Goal: Information Seeking & Learning: Learn about a topic

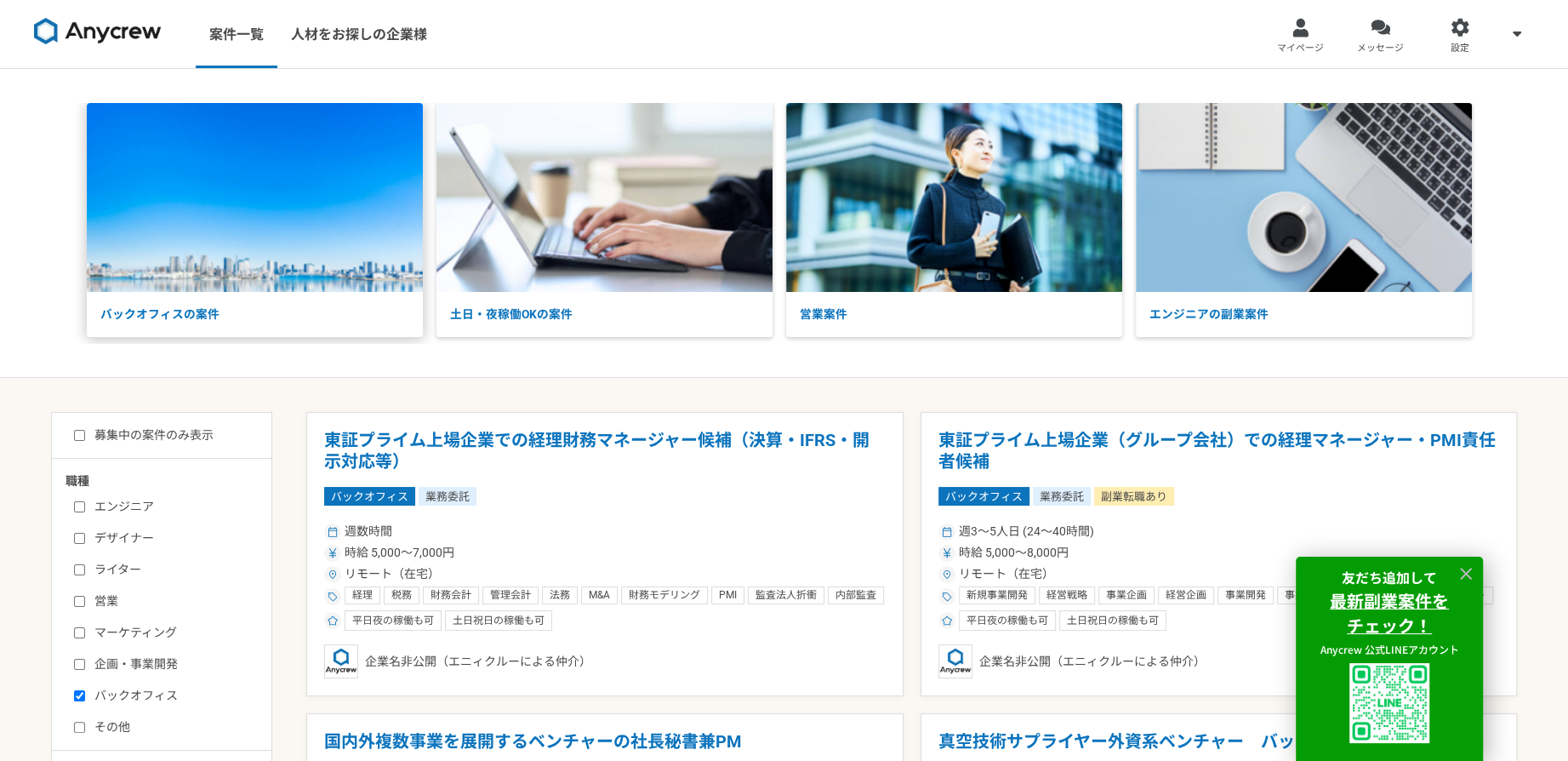
click at [278, 284] on img at bounding box center [254, 198] width 336 height 189
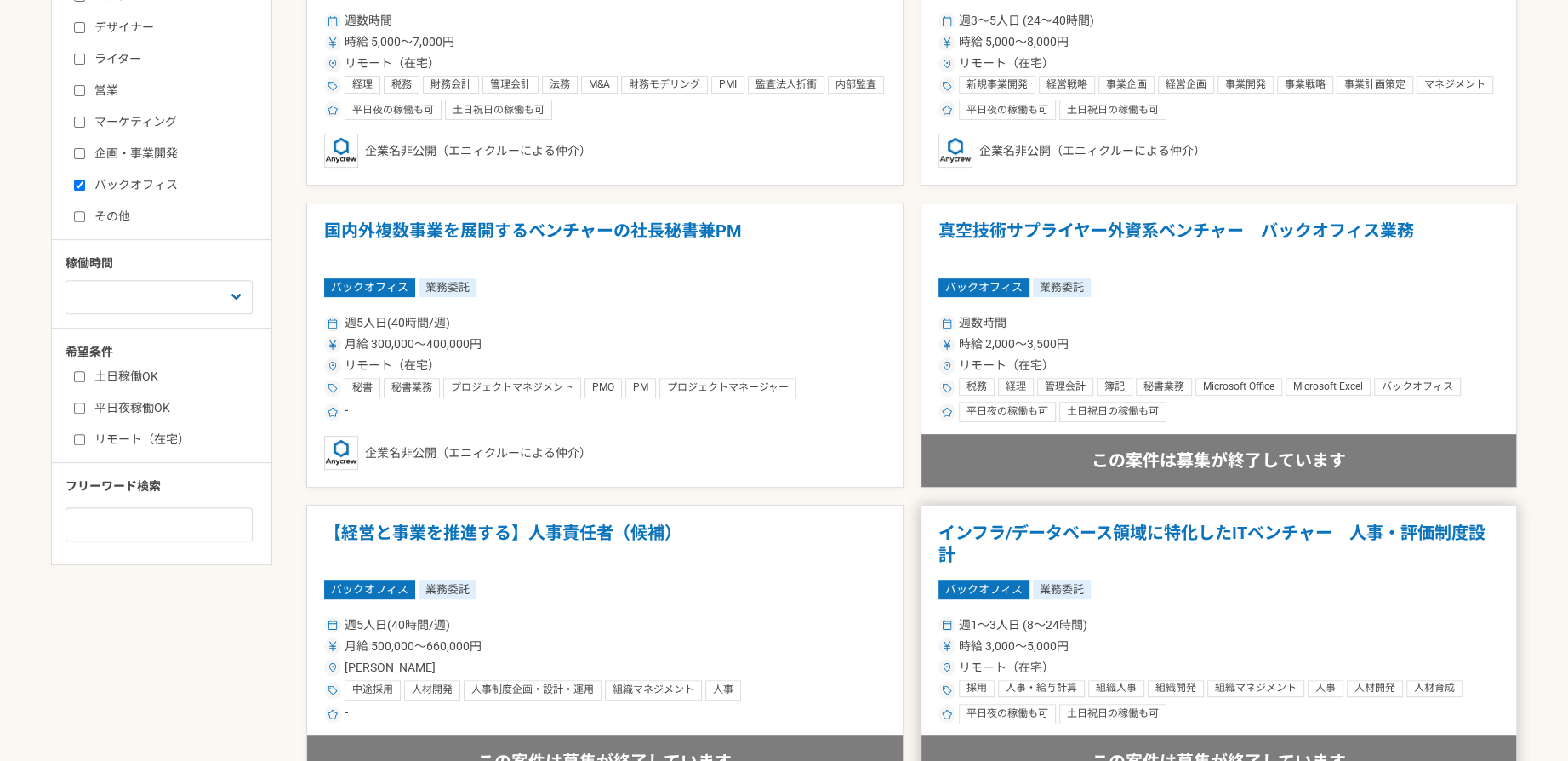
scroll to position [340, 0]
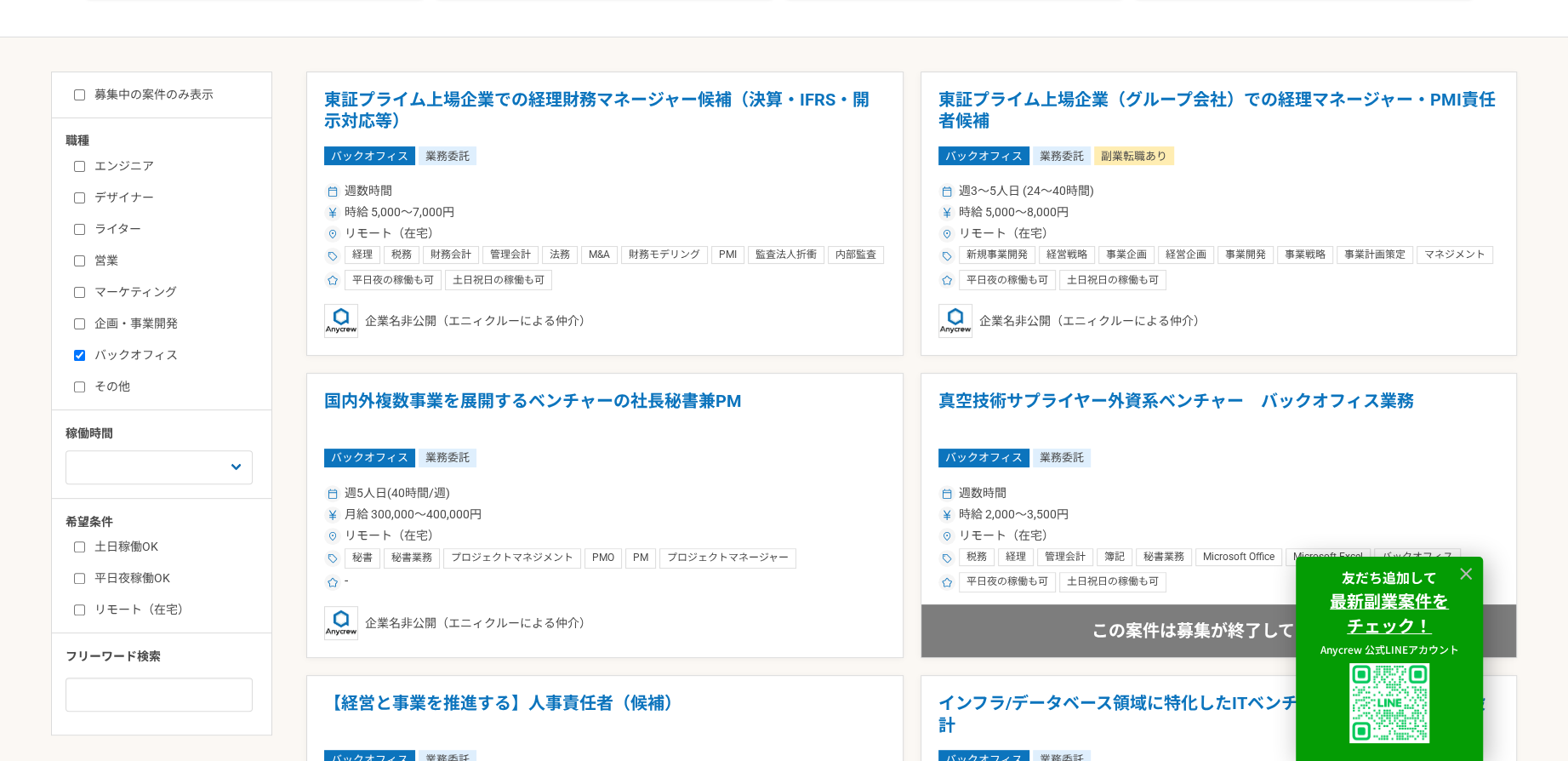
drag, startPoint x: 160, startPoint y: 610, endPoint x: 190, endPoint y: 593, distance: 34.5
click at [160, 610] on label "リモート（在宅）" at bounding box center [172, 610] width 196 height 18
click at [85, 610] on input "リモート（在宅）" at bounding box center [79, 610] width 11 height 11
checkbox input "true"
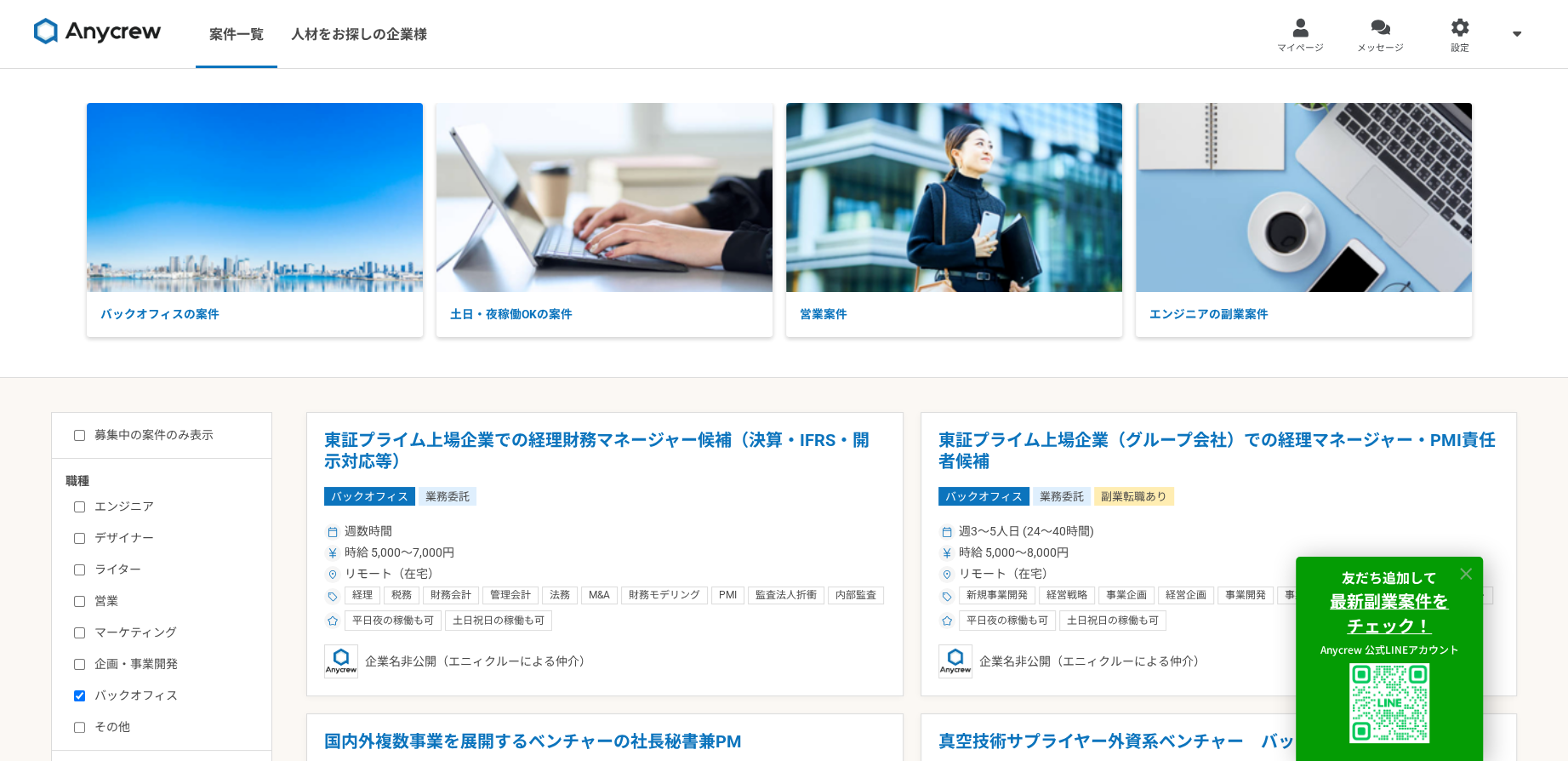
click at [1466, 575] on icon at bounding box center [1466, 574] width 20 height 20
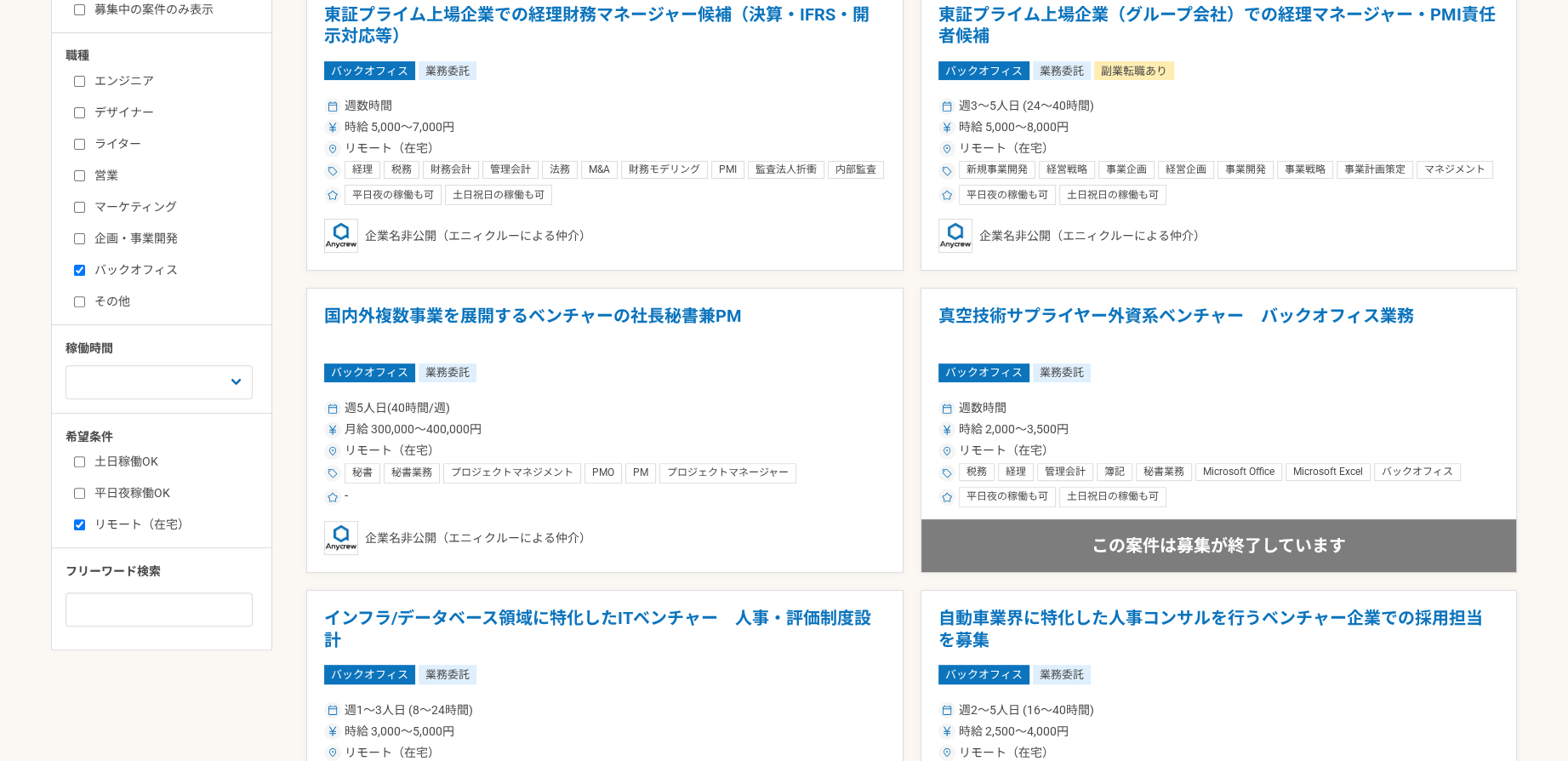
scroll to position [85, 0]
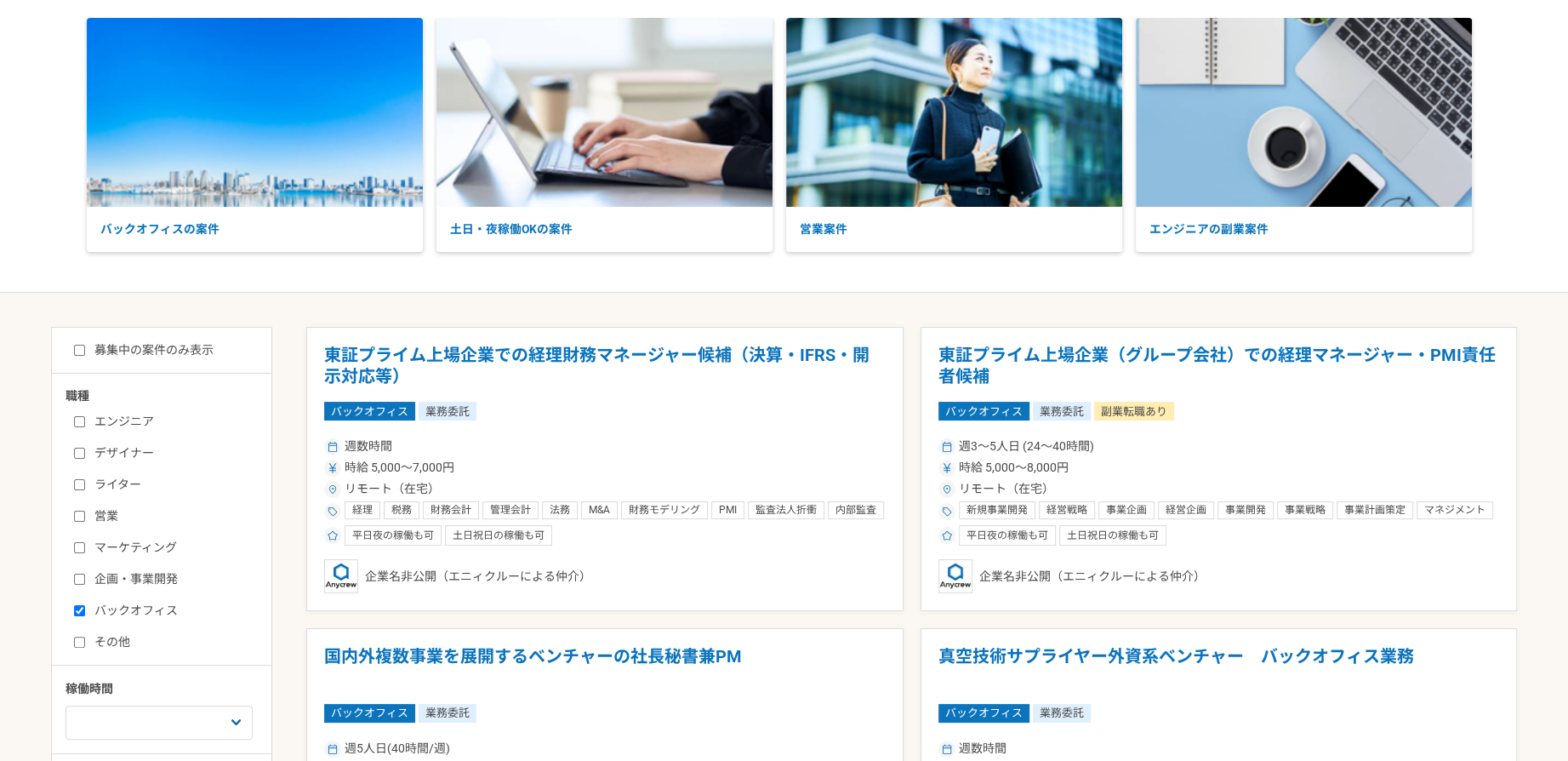
click at [199, 351] on label "募集中の案件のみ表示" at bounding box center [143, 350] width 140 height 18
click at [85, 351] on input "募集中の案件のみ表示" at bounding box center [79, 350] width 11 height 11
checkbox input "true"
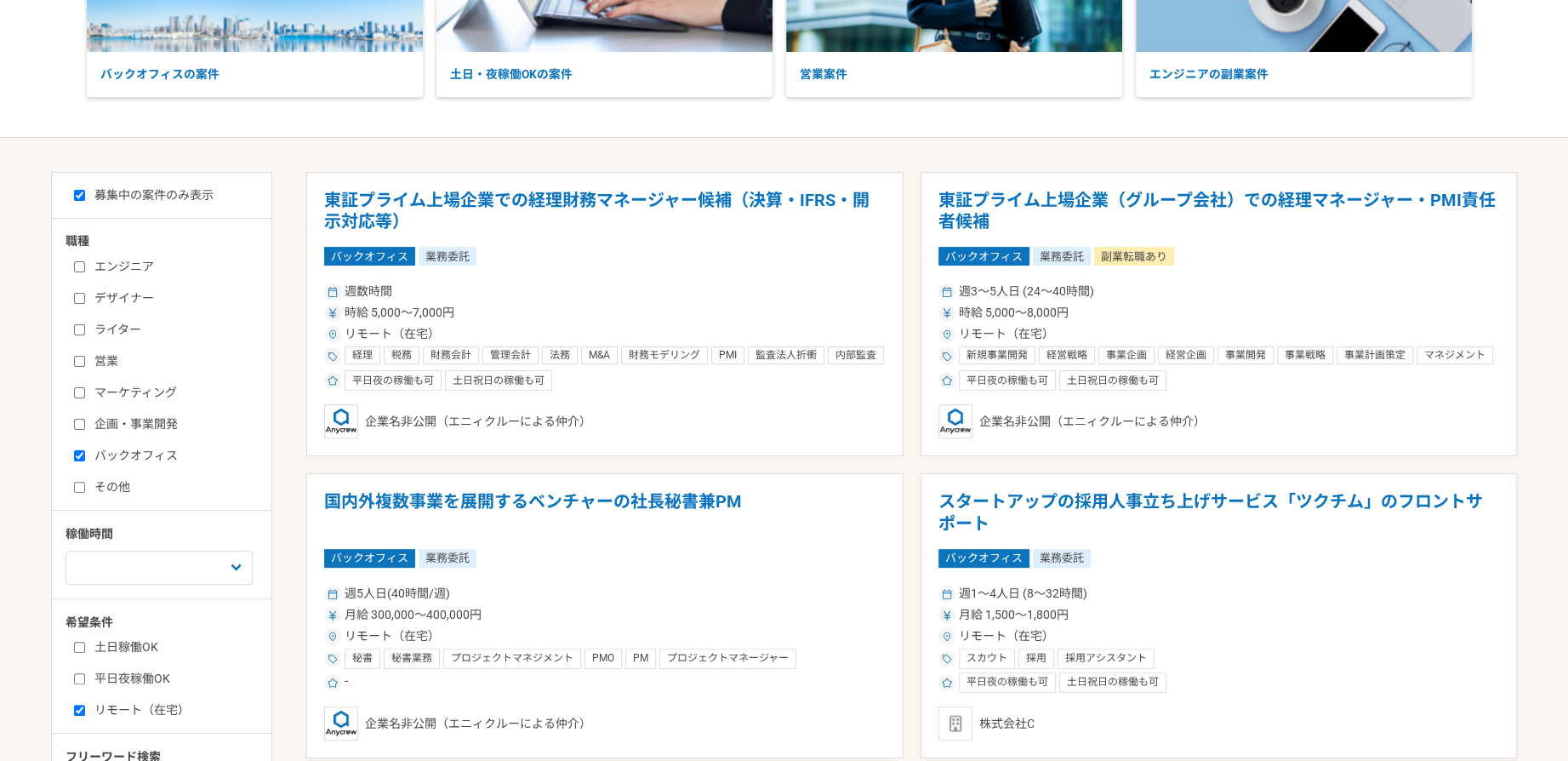
scroll to position [410, 0]
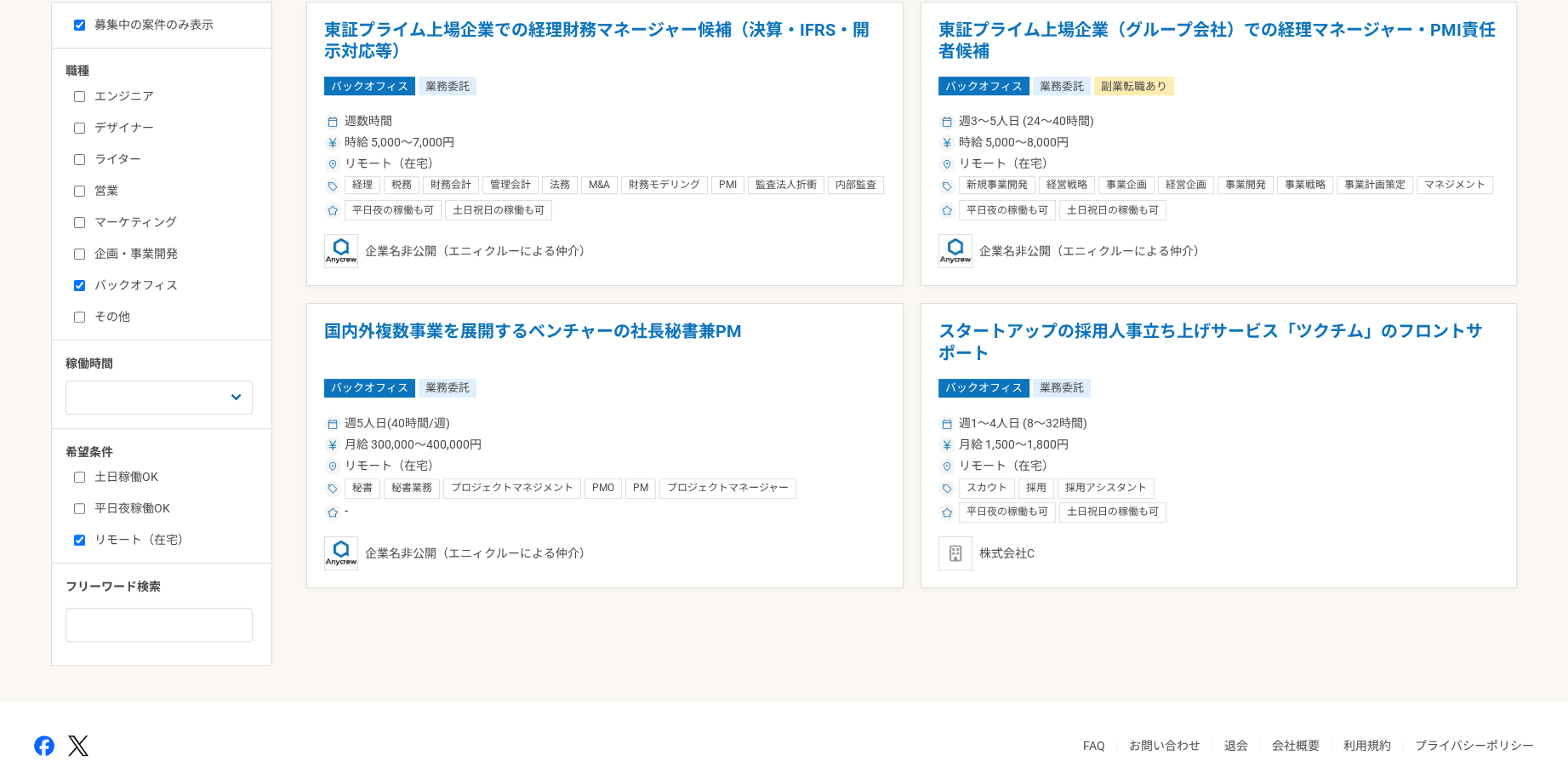
click at [923, 428] on article "スタートアップの採用人事立ち上げサービス「ツクチム」のフロントサポート バックオフィス 業務委託 週1〜4人日 (8〜32時間) 月給 1,500〜1,800…" at bounding box center [1219, 446] width 597 height 285
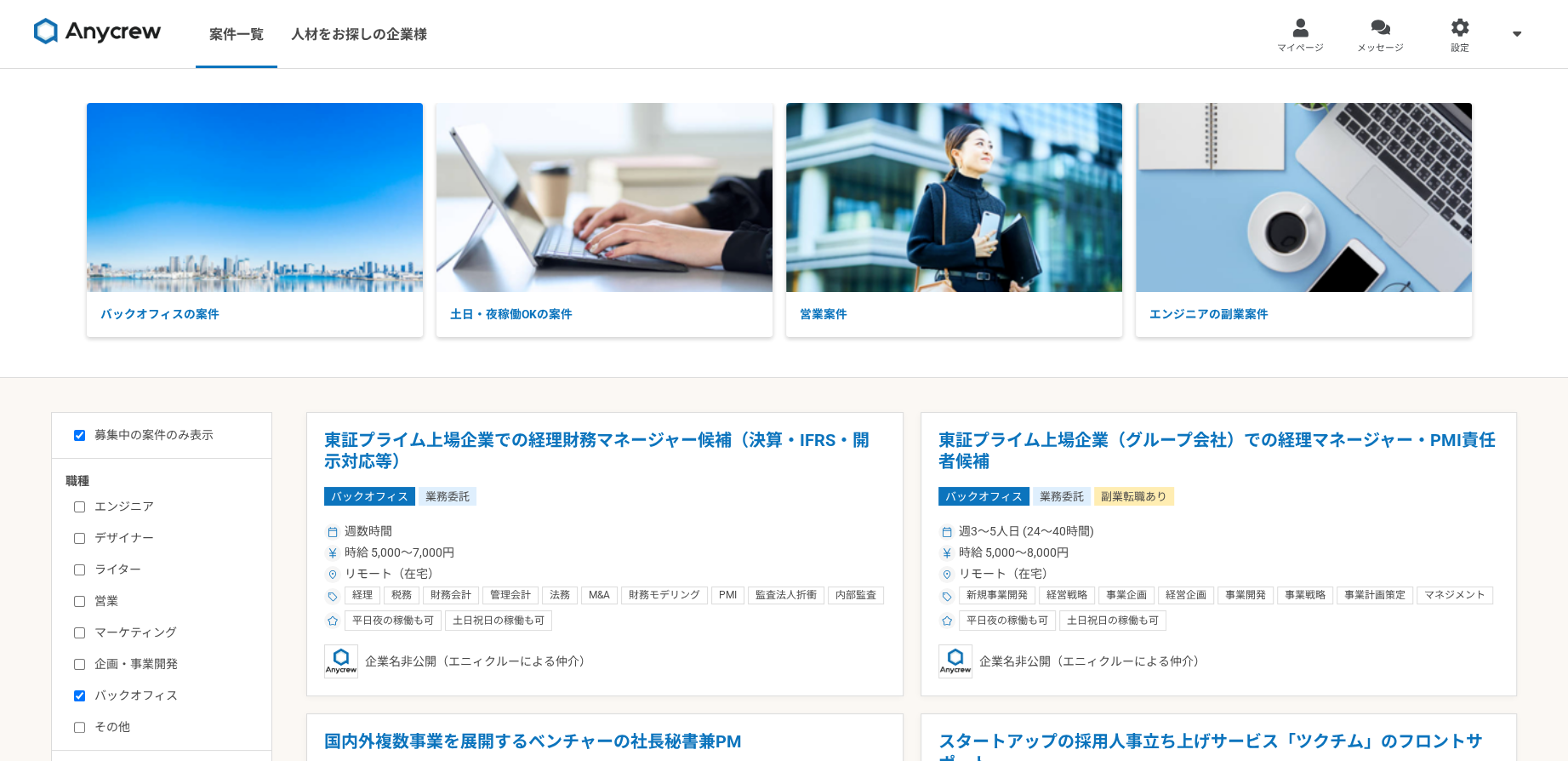
click at [541, 45] on nav "案件一覧 人材をお探しの企業様 マイページ メッセージ 設定" at bounding box center [784, 34] width 1568 height 68
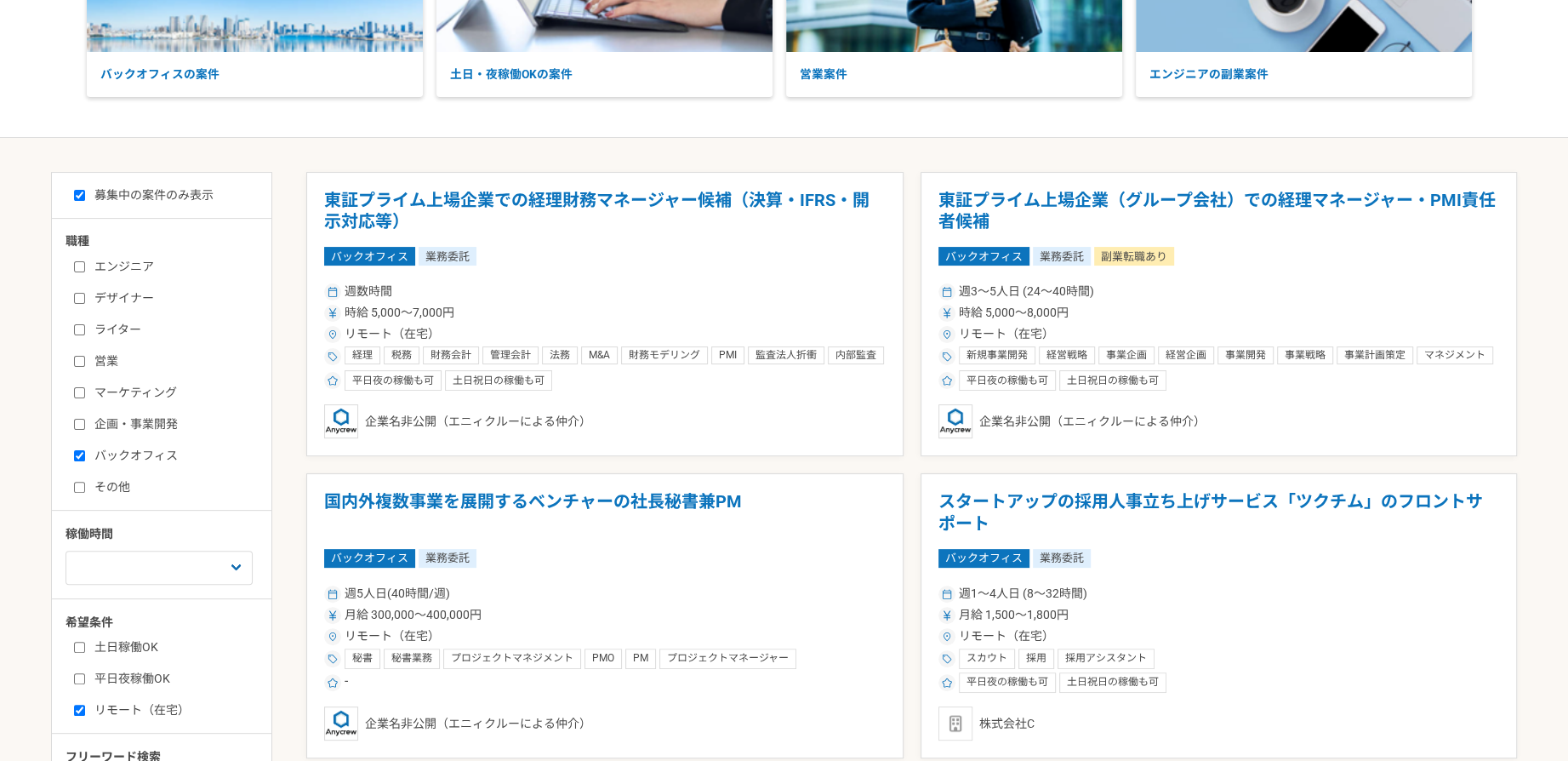
scroll to position [325, 0]
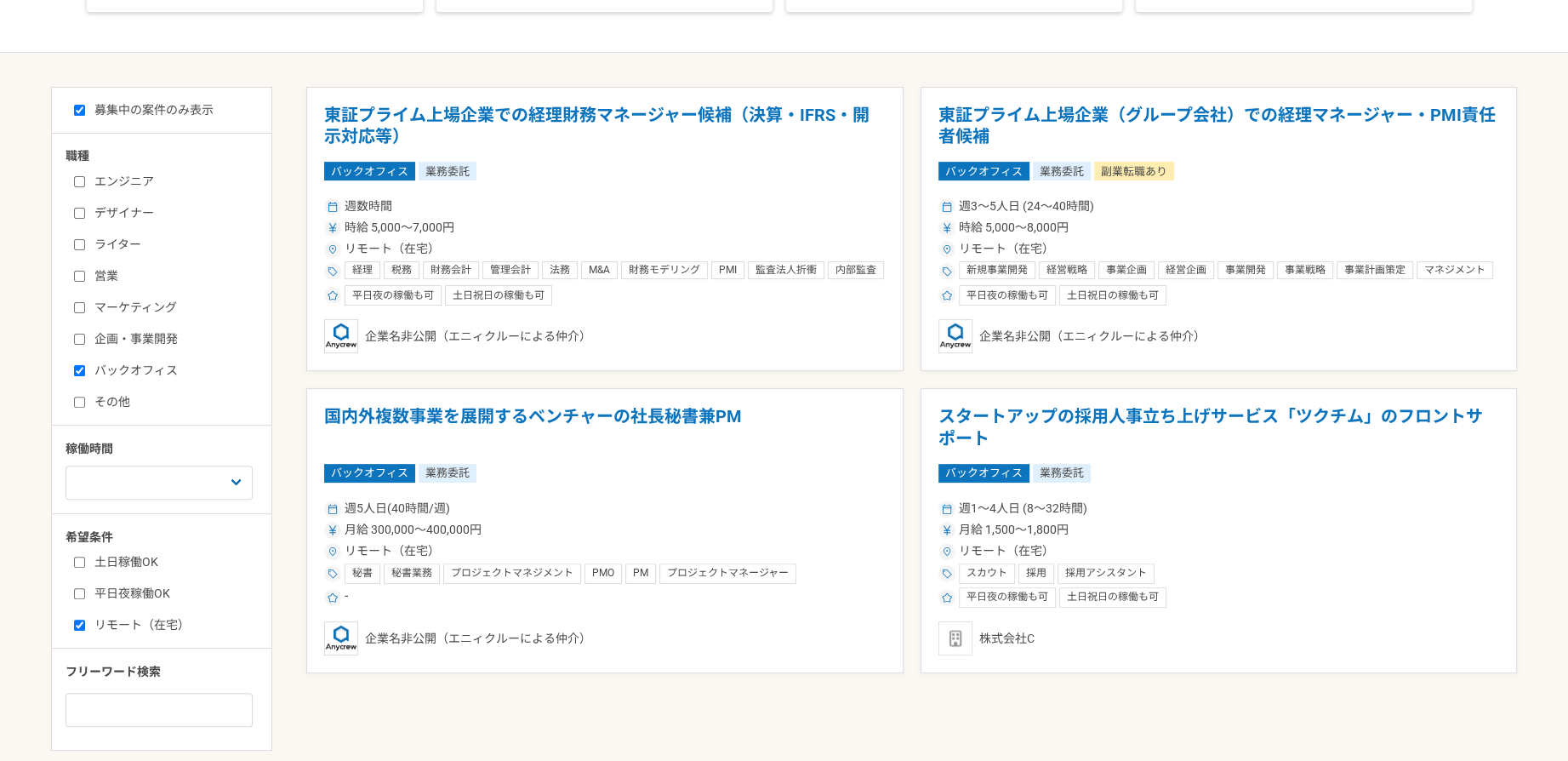
click at [906, 322] on div "東証プライム上場企業での経理財務マネージャー候補（決算・IFRS・開示対応等） バックオフィス 業務委託 週数時間 時給 5,000〜7,000円 リモート（…" at bounding box center [911, 380] width 1211 height 586
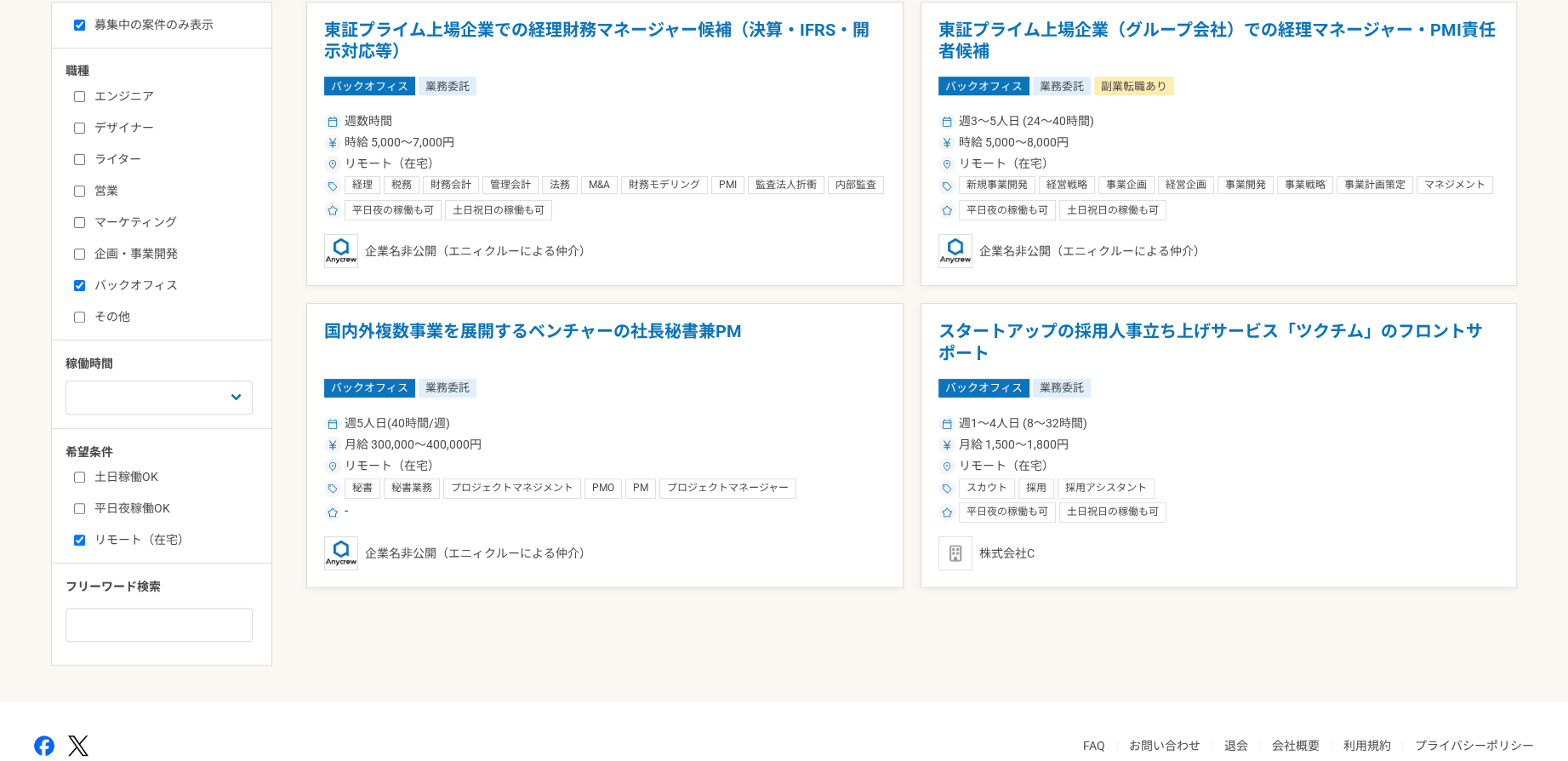
click at [906, 322] on div "東証プライム上場企業での経理財務マネージャー候補（決算・IFRS・開示対応等） バックオフィス 業務委託 週数時間 時給 5,000〜7,000円 リモート（…" at bounding box center [911, 295] width 1211 height 586
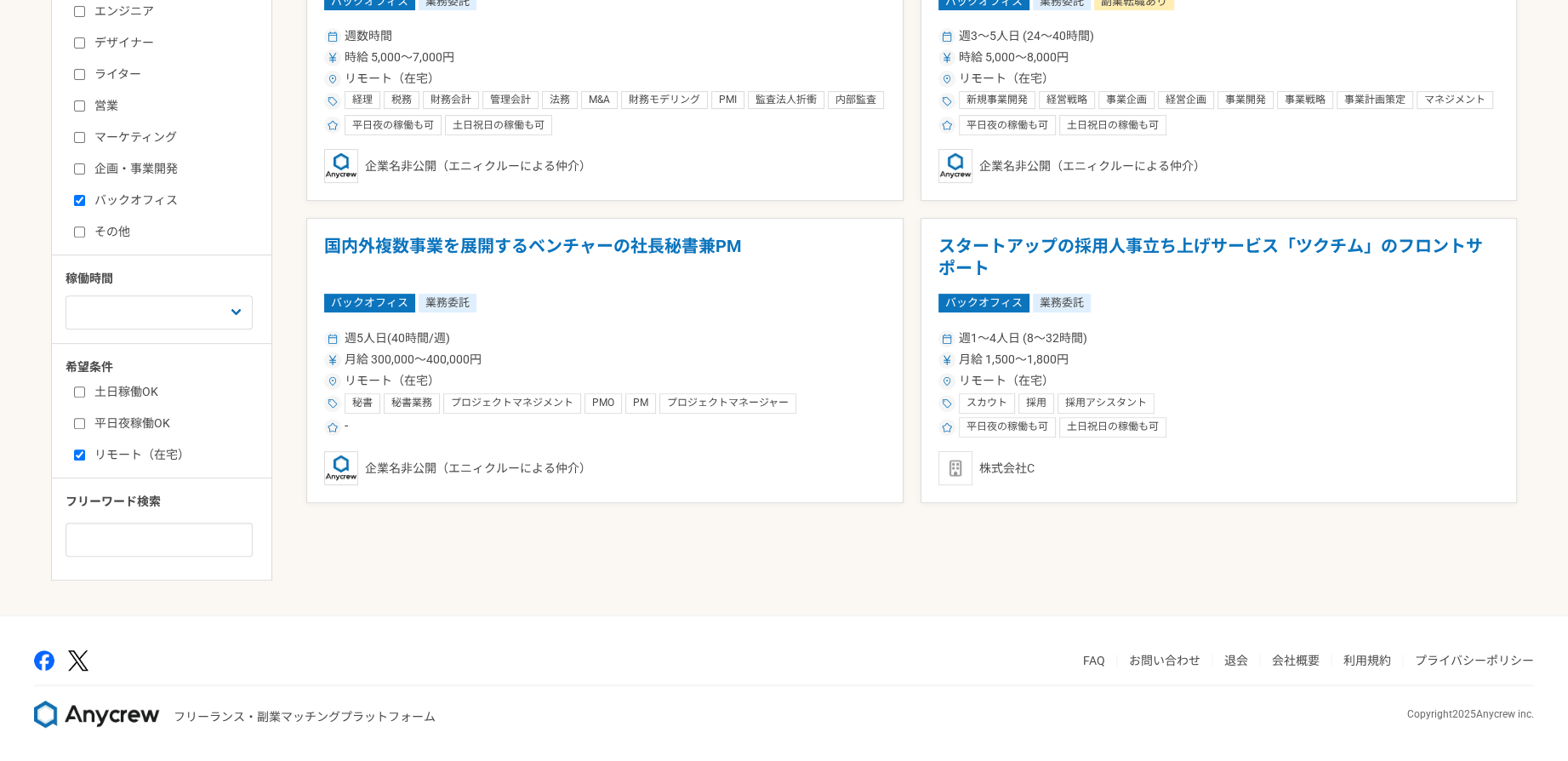
click at [933, 532] on div at bounding box center [911, 553] width 1211 height 102
